Goal: Task Accomplishment & Management: Manage account settings

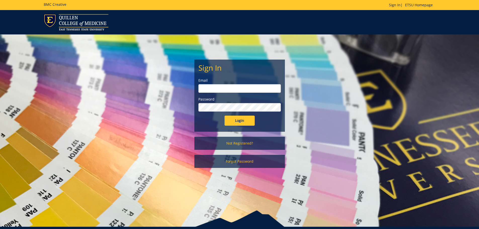
type input "[EMAIL_ADDRESS][DOMAIN_NAME]"
click at [236, 117] on input "Login" at bounding box center [240, 121] width 30 height 10
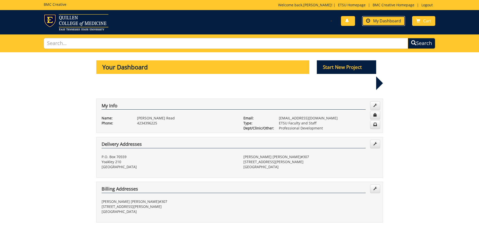
click at [387, 22] on span "My Dashboard" at bounding box center [387, 21] width 28 height 6
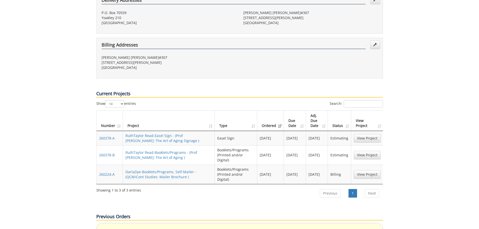
scroll to position [178, 0]
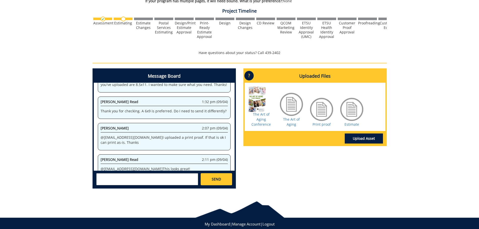
scroll to position [177, 0]
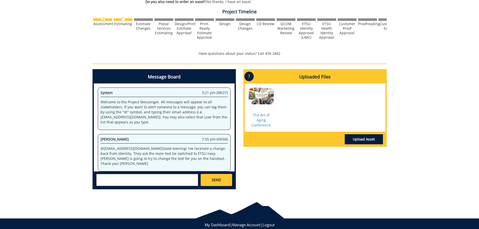
scroll to position [154, 0]
